Goal: Task Accomplishment & Management: Manage account settings

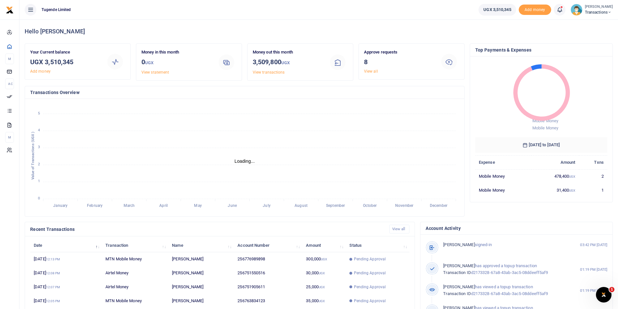
scroll to position [5, 5]
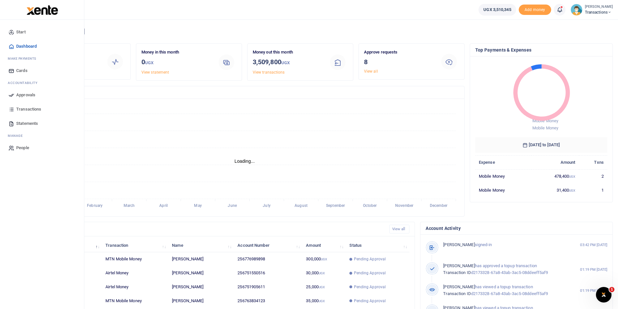
click at [8, 96] on ul "Start Dashboard M ake Payments Cards Ac countability Approvals Transactions Sta…" at bounding box center [42, 90] width 74 height 130
click at [22, 96] on span "Approvals" at bounding box center [25, 95] width 19 height 6
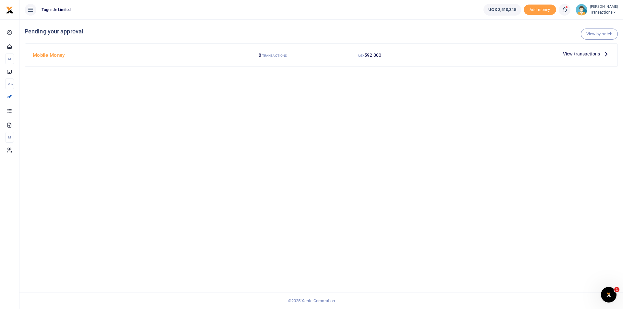
click at [577, 54] on span "View transactions" at bounding box center [581, 53] width 37 height 7
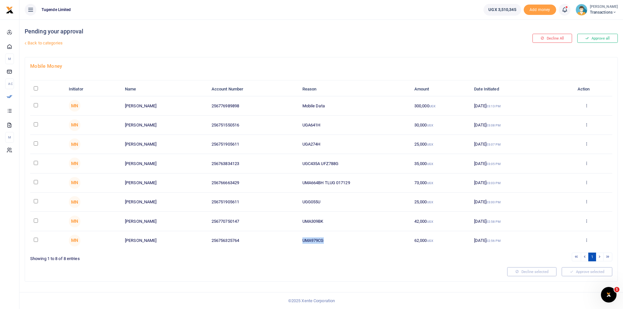
drag, startPoint x: 326, startPoint y: 241, endPoint x: 285, endPoint y: 241, distance: 40.9
click at [285, 241] on tr "MN Gilbert Tumusiime 256756325764 UMA979CG 62,000 UGX 02 Oct 2025 02:56 PM Appr…" at bounding box center [321, 240] width 582 height 19
copy tr "UMA979CG"
drag, startPoint x: 329, startPoint y: 222, endPoint x: 292, endPoint y: 223, distance: 36.7
click at [292, 223] on tr "MN Gordon Turyatunga 256770750147 UMA309BK 42,000 UGX 02 Oct 2025 02:58 PM Appr…" at bounding box center [321, 221] width 582 height 19
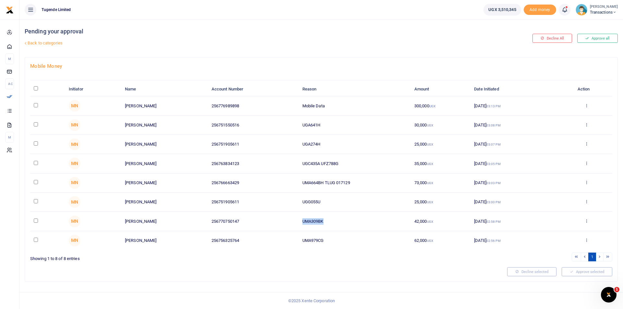
copy tr "UMA309BK"
drag, startPoint x: 325, startPoint y: 200, endPoint x: 291, endPoint y: 197, distance: 33.9
click at [291, 197] on tr "MN Paul Kasala 256751905611 UGG055U 25,000 UGX 02 Oct 2025 03:00 PM Approve Dec…" at bounding box center [321, 202] width 582 height 19
copy tr "UGG055U"
drag, startPoint x: 325, startPoint y: 181, endPoint x: 295, endPoint y: 180, distance: 29.5
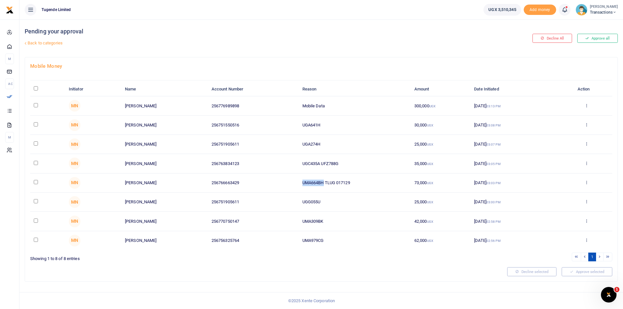
click at [295, 180] on tr "MN Joel Ssenyojjo 256766663429 UMA664BH TLUG 017129 73,000 UGX 02 Oct 2025 03:0…" at bounding box center [321, 183] width 582 height 19
copy tr "UMA664BH"
click at [320, 165] on td "UGC435A UFZ788G" at bounding box center [355, 163] width 112 height 19
drag, startPoint x: 321, startPoint y: 163, endPoint x: 299, endPoint y: 162, distance: 22.4
click at [299, 162] on td "UGC435A UFZ788G" at bounding box center [355, 163] width 112 height 19
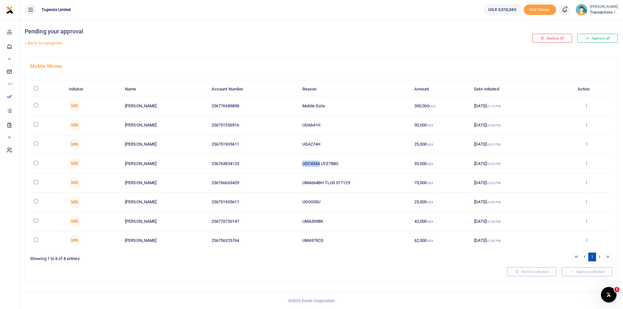
copy td "UGC435A"
drag, startPoint x: 323, startPoint y: 144, endPoint x: 287, endPoint y: 141, distance: 36.5
click at [287, 141] on tr "MN Paul Kasala 256751905611 UGA274H 25,000 UGX 02 Oct 2025 03:07 PM Approve Dec…" at bounding box center [321, 144] width 582 height 19
copy tr "UGA274H"
drag, startPoint x: 331, startPoint y: 120, endPoint x: 285, endPoint y: 122, distance: 46.8
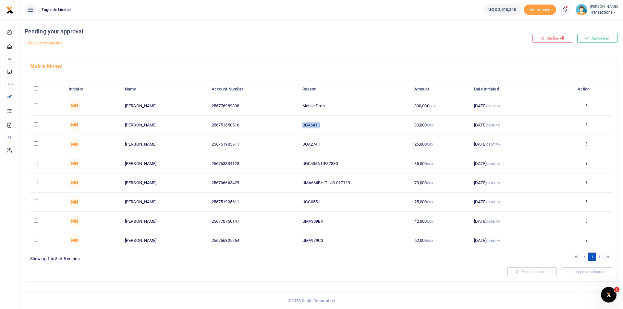
click at [285, 122] on tr "MN Moses Mukungu 256751550516 UGA641H 30,000 UGX 02 Oct 2025 03:08 PM Approve D…" at bounding box center [321, 125] width 582 height 19
copy tr "UGA641H"
drag, startPoint x: 332, startPoint y: 103, endPoint x: 282, endPoint y: 105, distance: 50.0
click at [282, 105] on tr "MN Wilson Kamugisha 256776989898 Mobile Data 300,000 UGX 02 Oct 2025 03:13 PM A…" at bounding box center [321, 105] width 582 height 19
copy tr "Mobile Data"
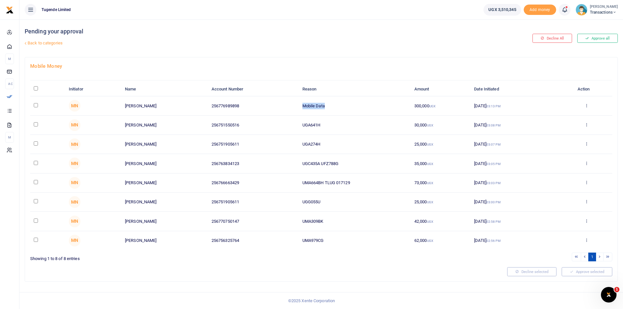
click at [34, 89] on input "\a \a : activate to sort column descending" at bounding box center [36, 88] width 4 height 4
checkbox input "true"
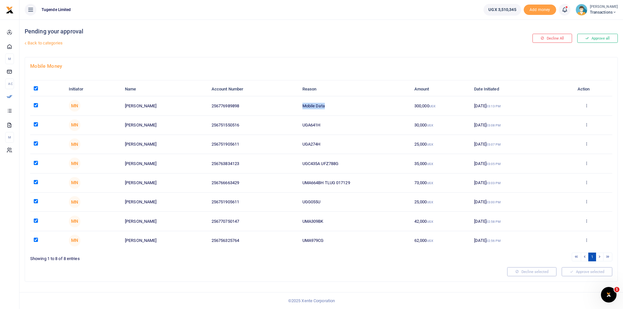
checkbox input "true"
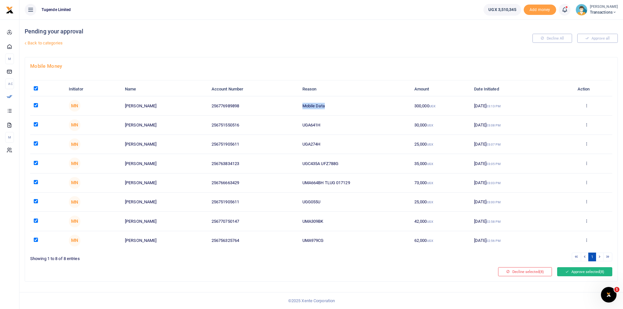
click at [596, 272] on button "Approve selected (8)" at bounding box center [584, 271] width 55 height 9
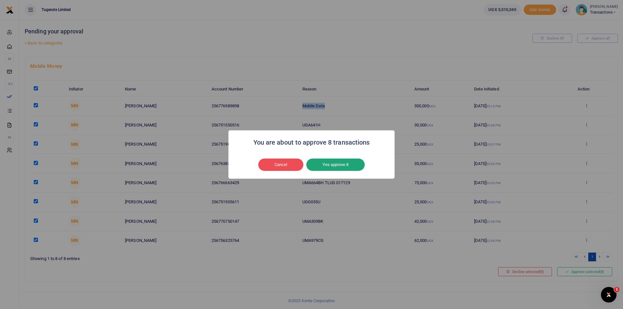
click at [343, 166] on button "Yes approve 8" at bounding box center [335, 165] width 58 height 12
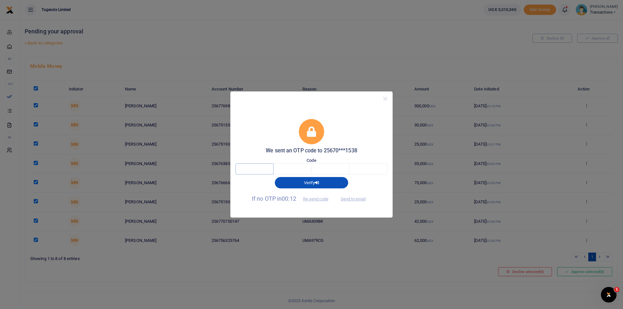
click at [258, 167] on input "text" at bounding box center [255, 169] width 38 height 11
type input "3"
type input "6"
type input "8"
type input "5"
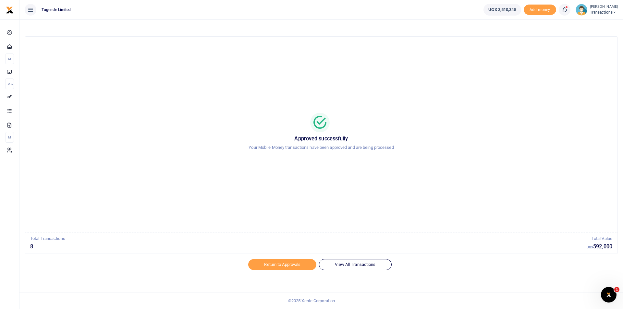
click at [602, 10] on span "Transactions" at bounding box center [604, 12] width 28 height 6
click at [587, 24] on link "Switch accounts" at bounding box center [591, 23] width 51 height 9
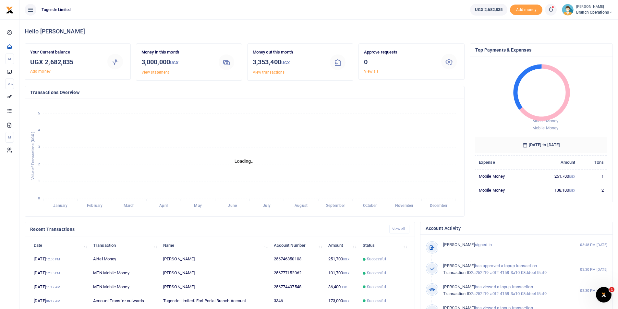
scroll to position [5, 5]
